Goal: Obtain resource: Obtain resource

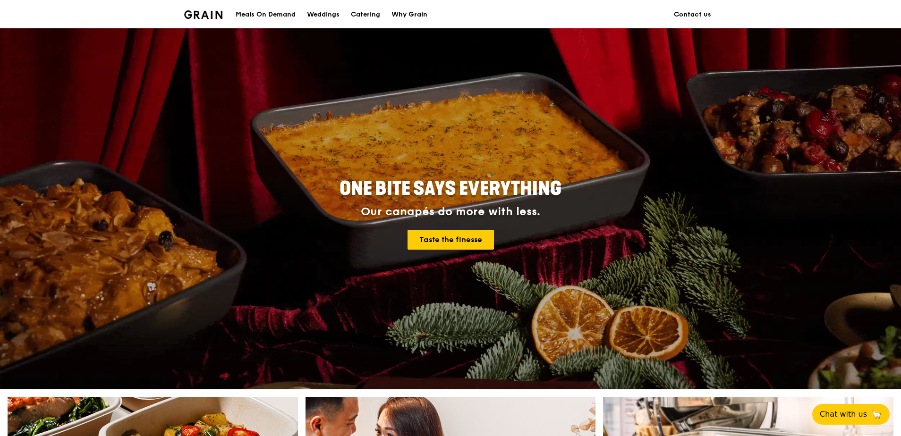
scroll to position [157, 0]
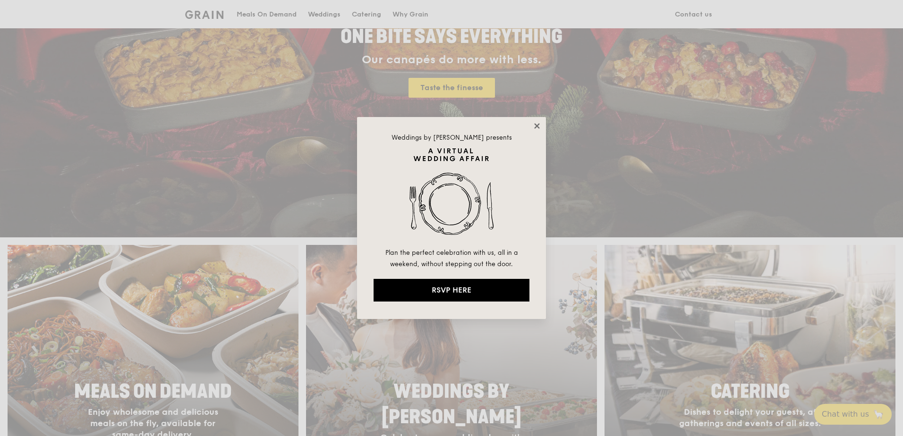
click at [534, 127] on icon at bounding box center [537, 126] width 8 height 8
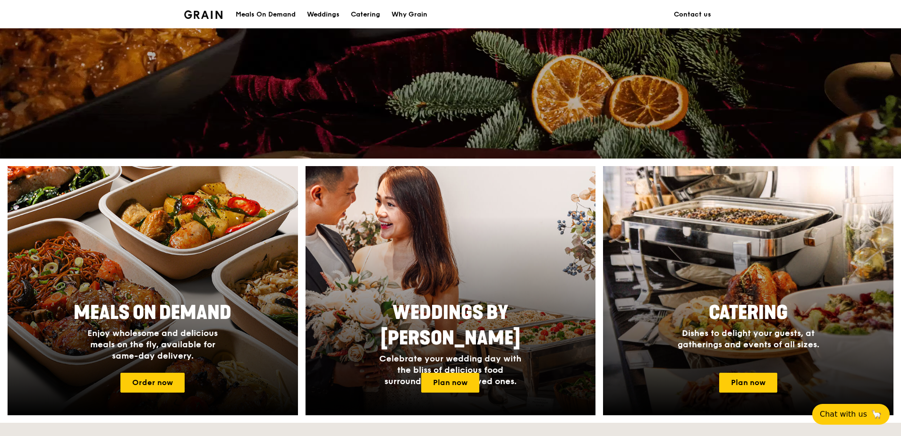
scroll to position [315, 0]
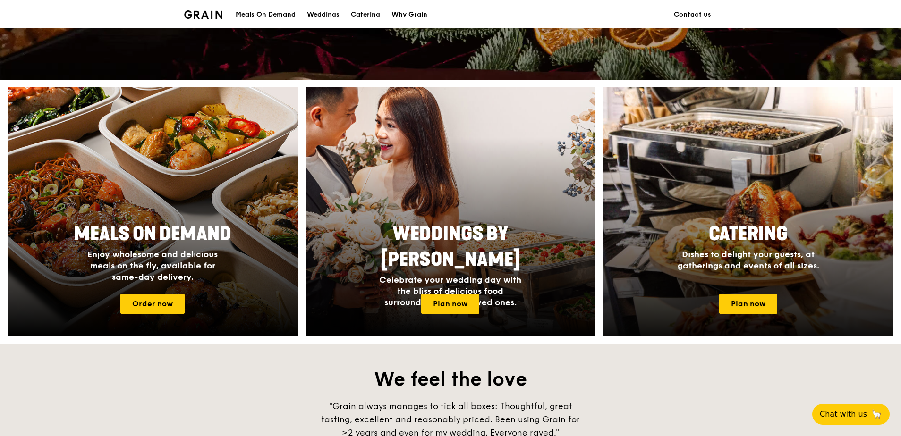
click at [732, 227] on span "Catering" at bounding box center [748, 234] width 79 height 23
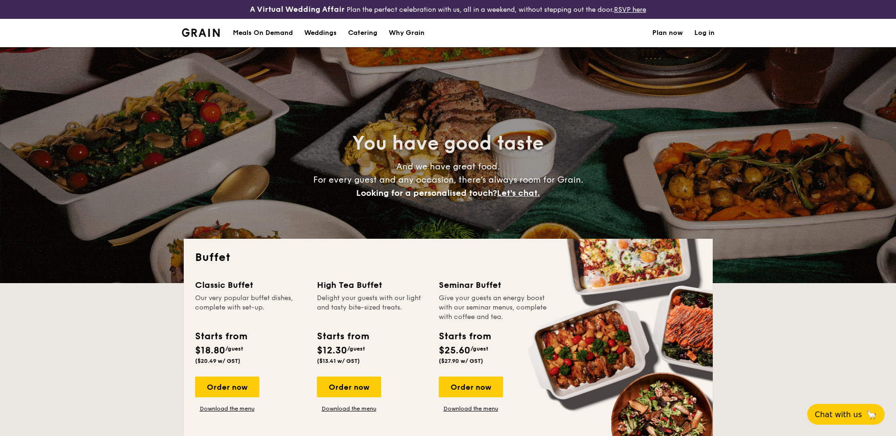
select select
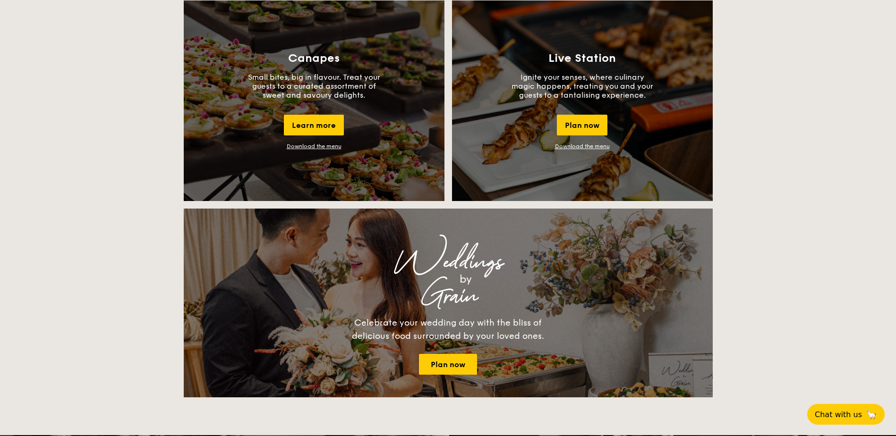
scroll to position [866, 0]
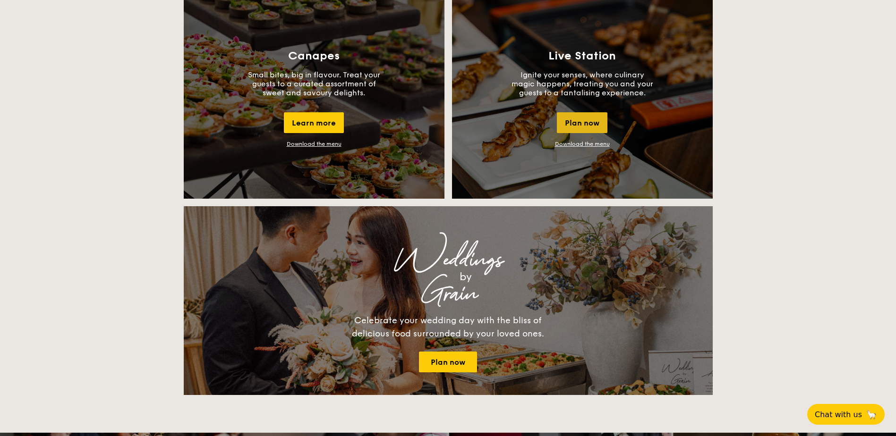
click at [594, 121] on div "Plan now" at bounding box center [582, 122] width 51 height 21
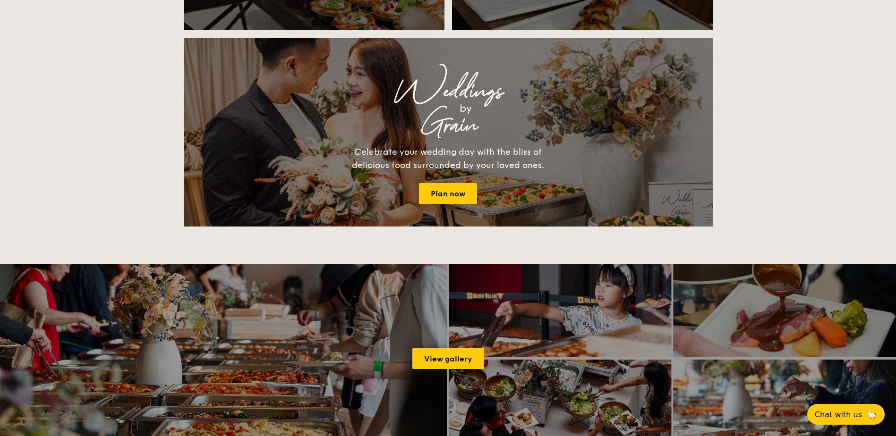
scroll to position [853, 0]
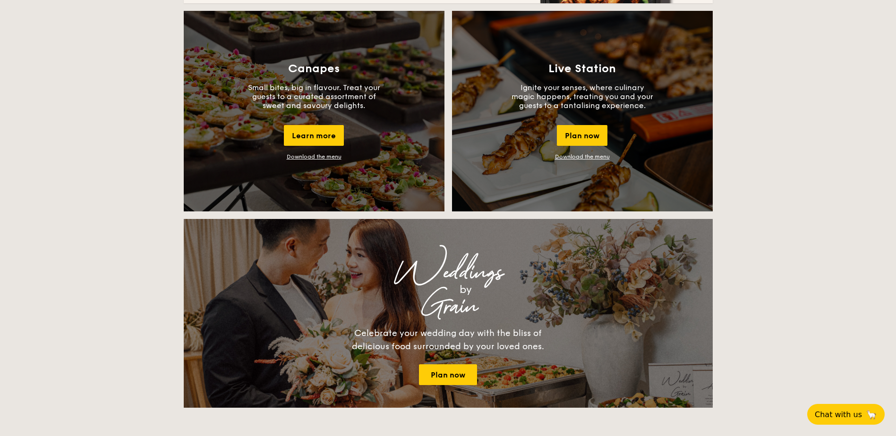
click at [599, 157] on link "Download the menu" at bounding box center [582, 156] width 55 height 7
